Goal: Find specific page/section: Find specific page/section

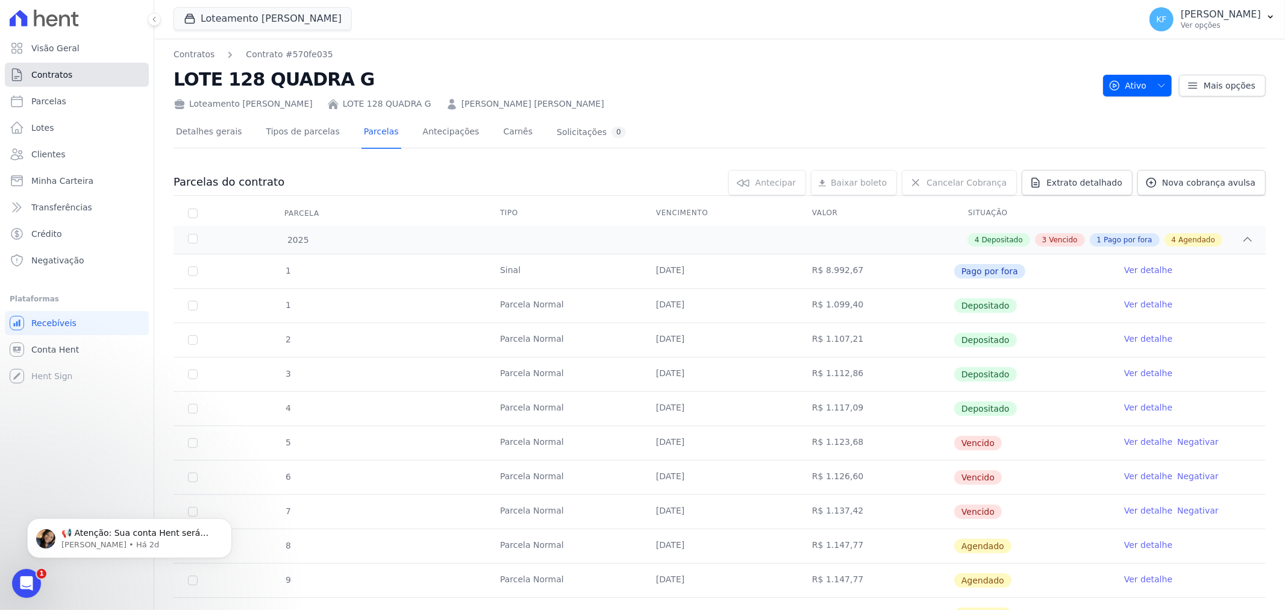
click at [41, 77] on span "Contratos" at bounding box center [51, 75] width 41 height 12
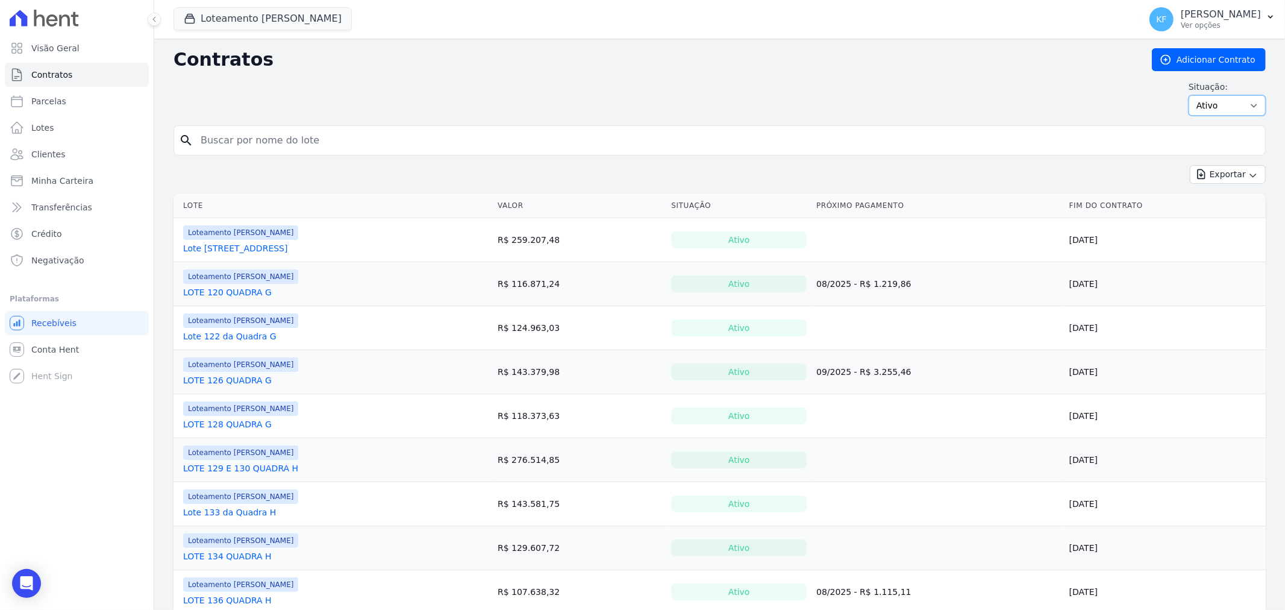
click at [1213, 104] on select "Ativo Todos Pausado Distratado Rascunho Expirado Encerrado" at bounding box center [1227, 105] width 77 height 20
select select "draft"
click at [1189, 95] on select "Ativo Todos Pausado Distratado Rascunho Expirado Encerrado" at bounding box center [1227, 105] width 77 height 20
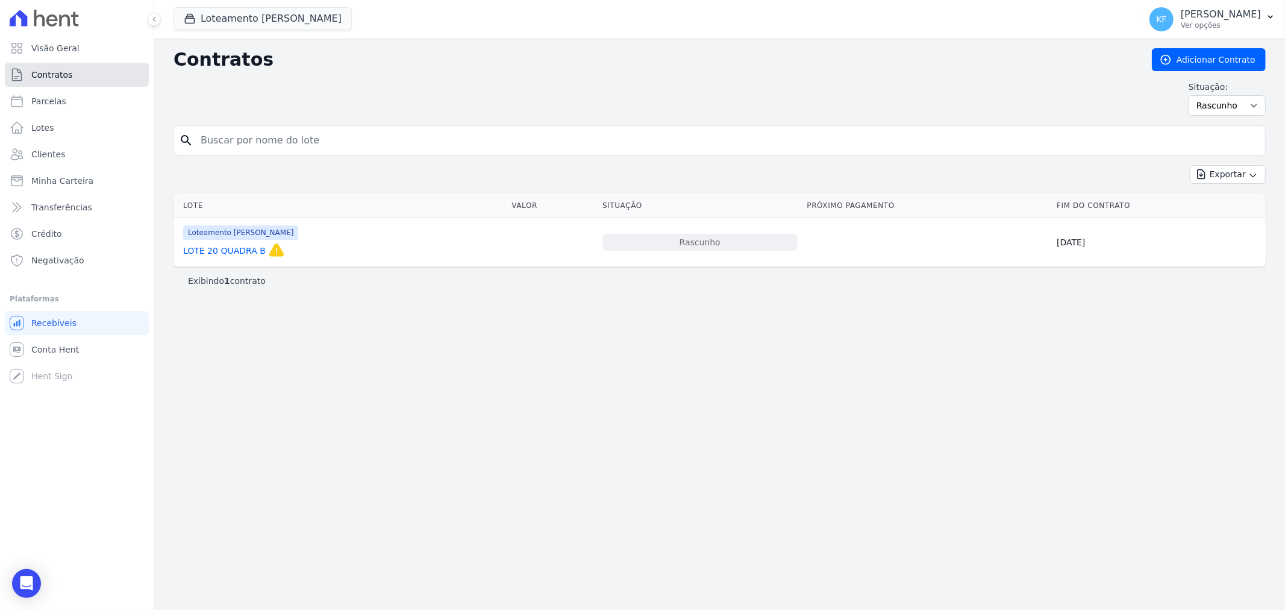
click at [65, 75] on span "Contratos" at bounding box center [51, 75] width 41 height 12
